Goal: Entertainment & Leisure: Consume media (video, audio)

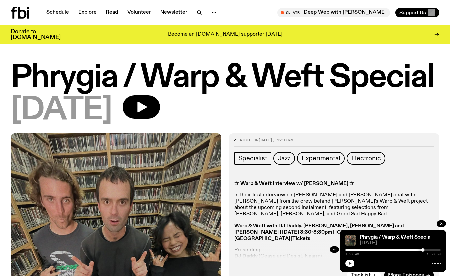
click at [351, 263] on icon "button" at bounding box center [349, 263] width 3 height 3
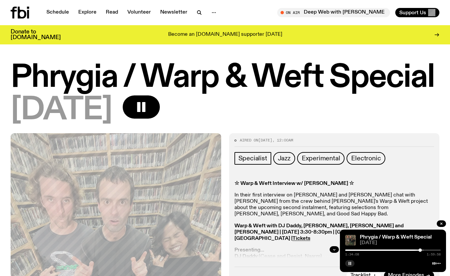
drag, startPoint x: 424, startPoint y: 249, endPoint x: 420, endPoint y: 249, distance: 4.0
click at [420, 249] on div at bounding box center [419, 249] width 3 height 3
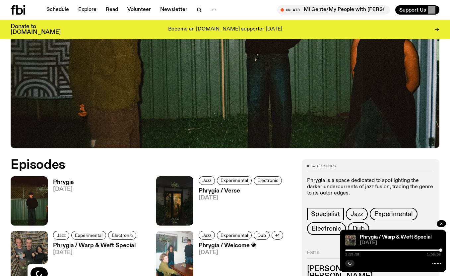
scroll to position [225, 0]
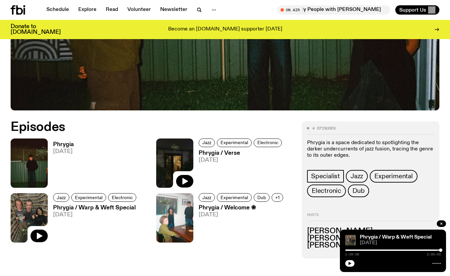
click at [173, 153] on img at bounding box center [174, 162] width 37 height 49
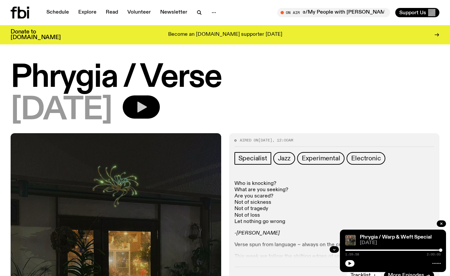
click at [147, 106] on icon "button" at bounding box center [142, 107] width 10 height 11
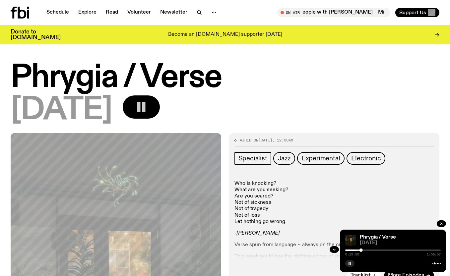
click at [348, 263] on rect "button" at bounding box center [348, 263] width 1 height 3
